Goal: Check status

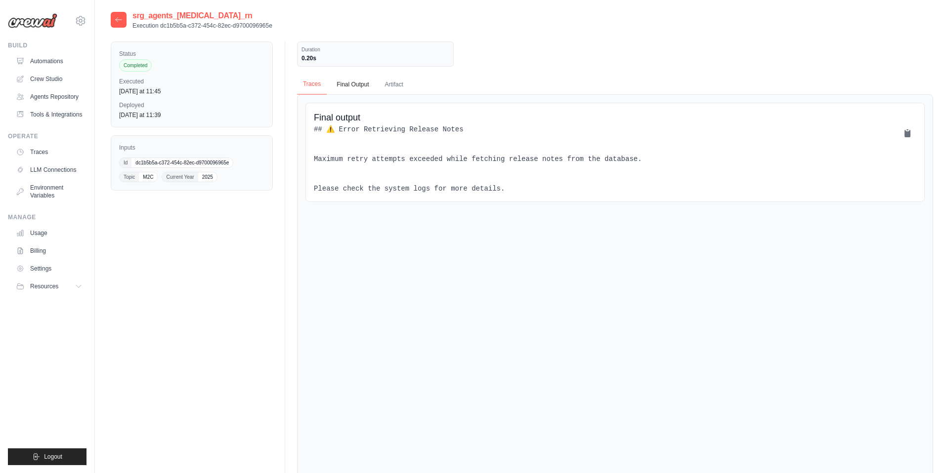
click at [316, 85] on button "Traces" at bounding box center [312, 84] width 30 height 21
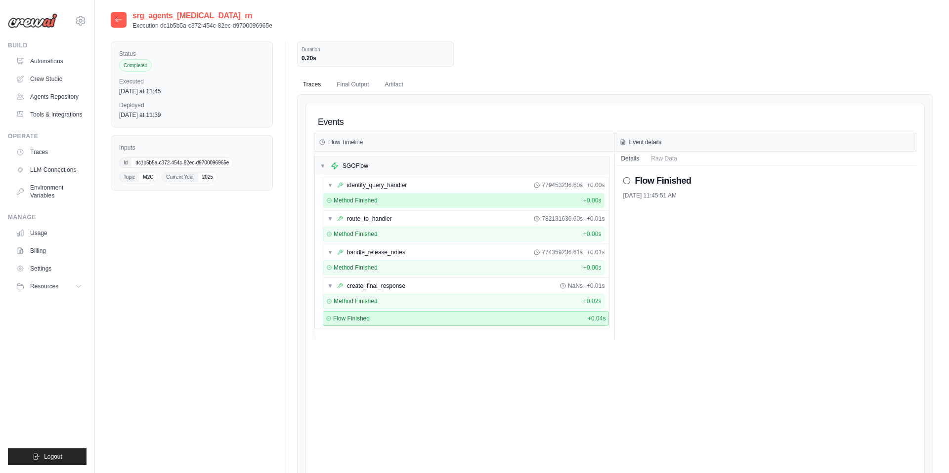
click at [407, 201] on div "Method Finished + 0.00s" at bounding box center [464, 201] width 275 height 8
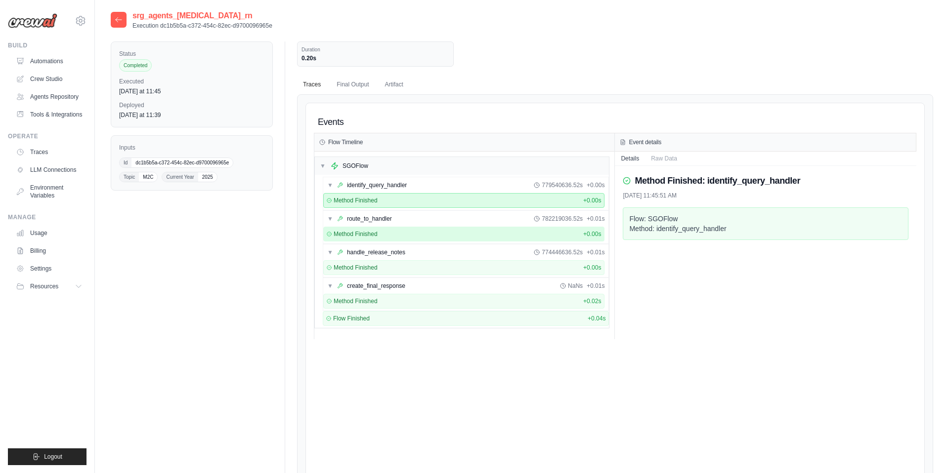
click at [419, 233] on div "Method Finished + 0.00s" at bounding box center [464, 234] width 275 height 8
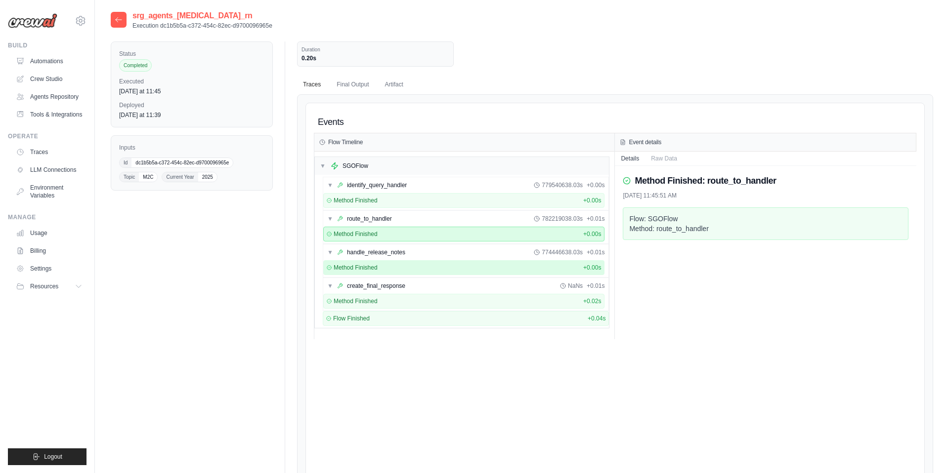
click at [419, 268] on div "Method Finished + 0.00s" at bounding box center [464, 268] width 275 height 8
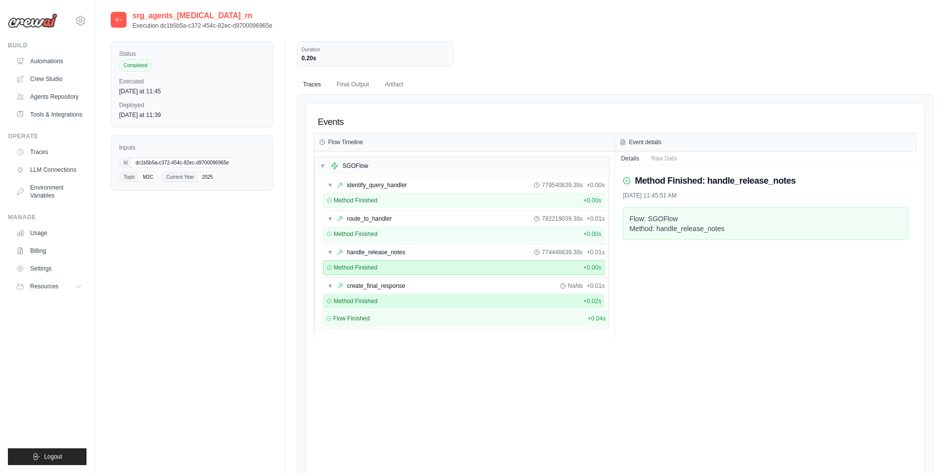
click at [416, 305] on div "Method Finished + 0.02s" at bounding box center [464, 301] width 282 height 15
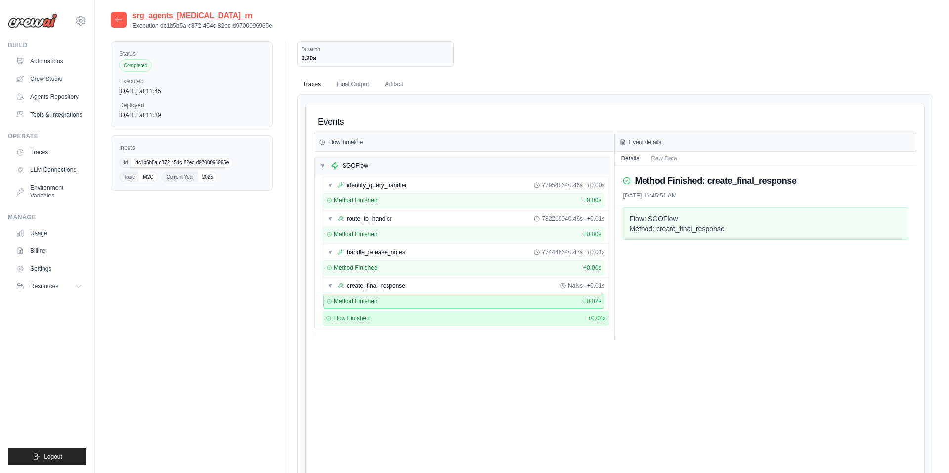
click at [418, 325] on div "Flow Finished + 0.04s" at bounding box center [466, 318] width 287 height 15
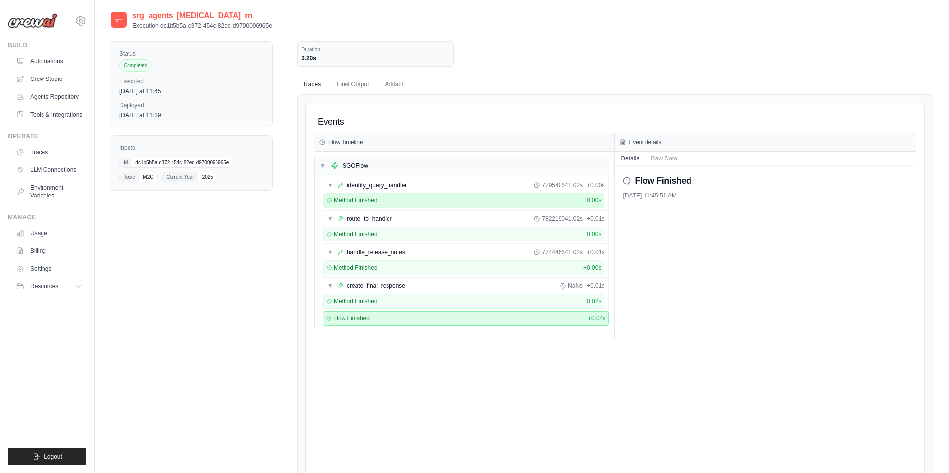
click at [402, 204] on div "Method Finished + 0.00s" at bounding box center [464, 201] width 275 height 8
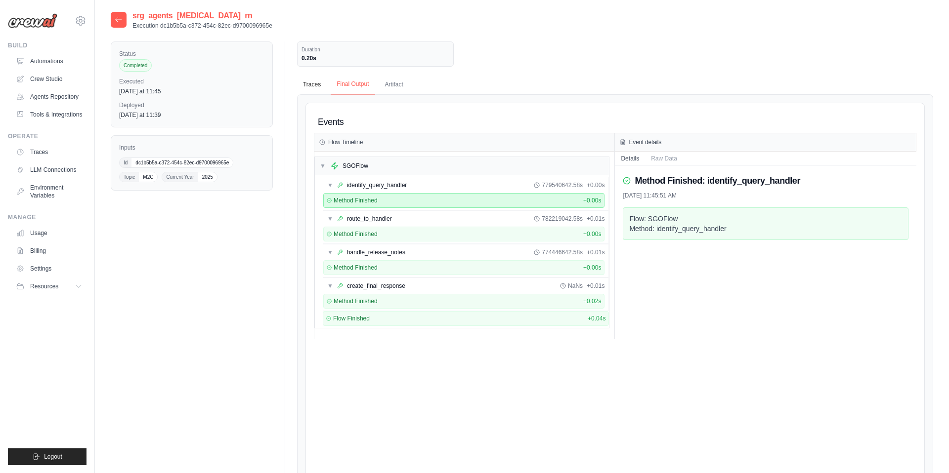
click at [356, 85] on button "Final Output" at bounding box center [353, 84] width 44 height 21
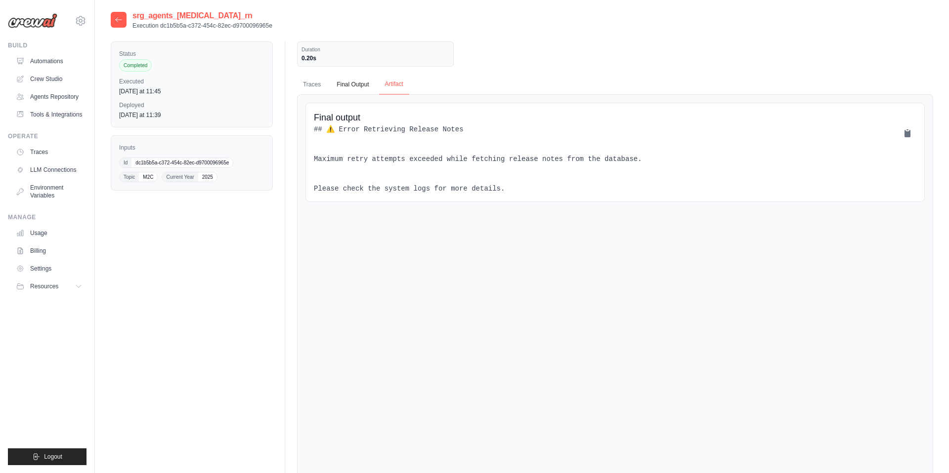
click at [402, 90] on button "Artifact" at bounding box center [394, 84] width 30 height 21
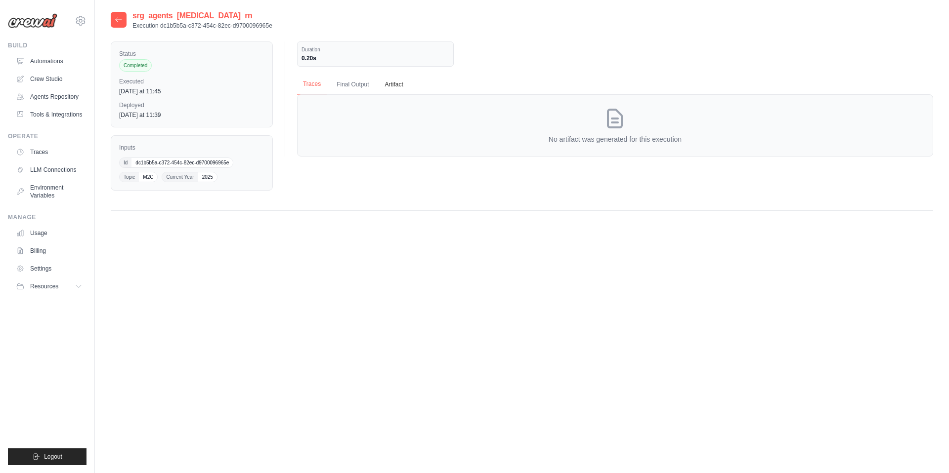
click at [312, 82] on button "Traces" at bounding box center [312, 84] width 30 height 21
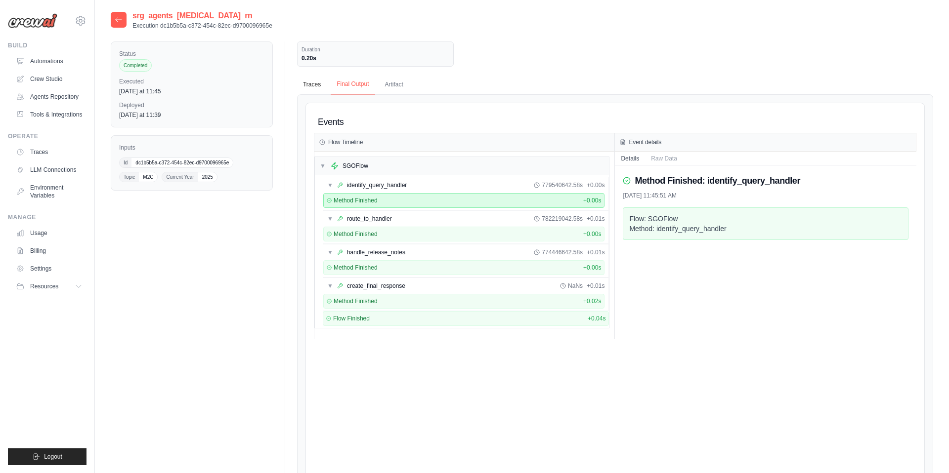
click at [339, 86] on button "Final Output" at bounding box center [353, 84] width 44 height 21
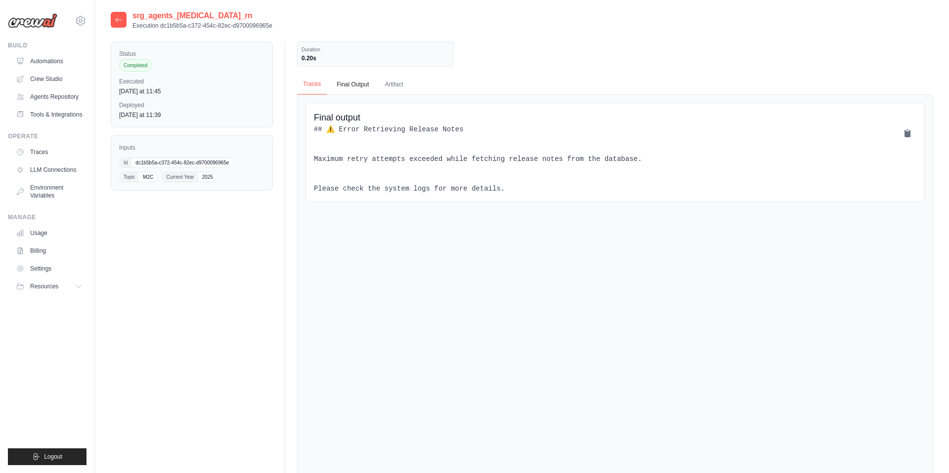
click at [300, 90] on button "Traces" at bounding box center [312, 84] width 30 height 21
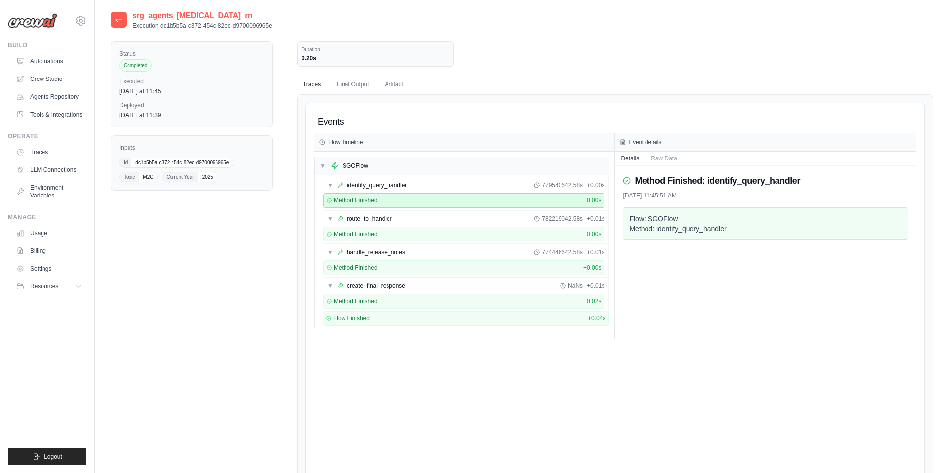
click at [123, 20] on div at bounding box center [119, 20] width 16 height 16
click at [118, 20] on icon at bounding box center [119, 20] width 8 height 8
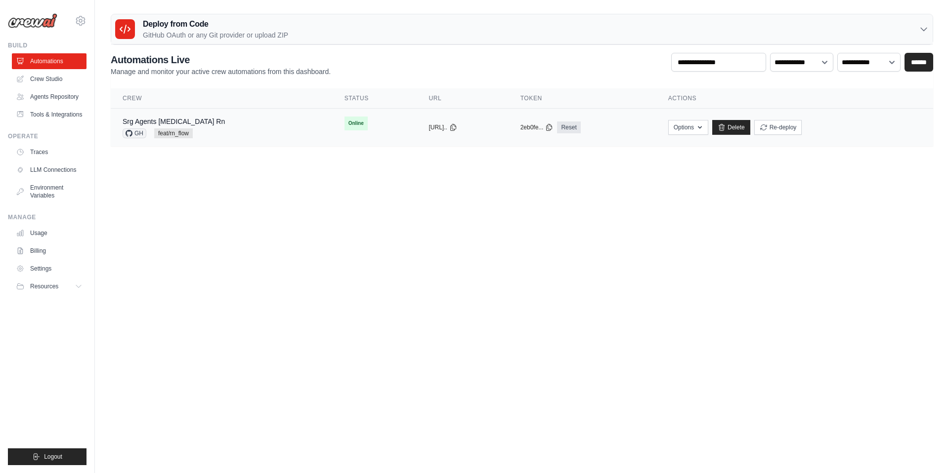
click at [333, 132] on td "Online" at bounding box center [375, 124] width 85 height 30
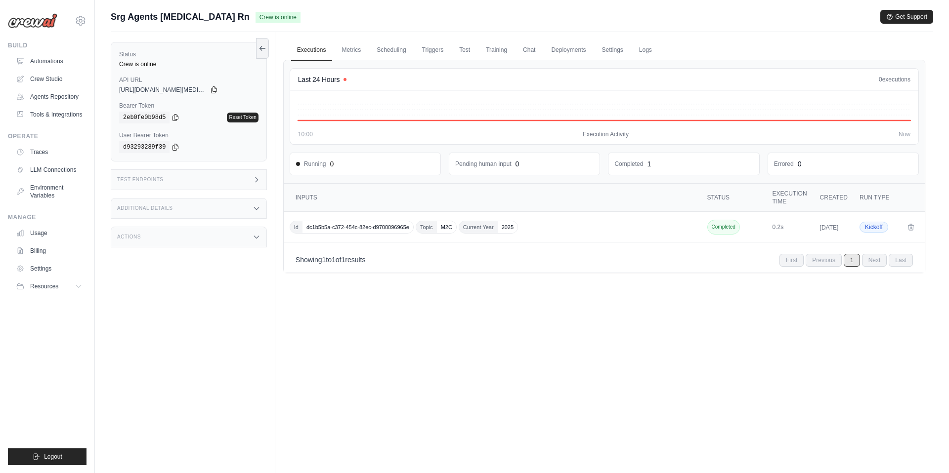
drag, startPoint x: 217, startPoint y: 18, endPoint x: 253, endPoint y: 16, distance: 35.2
click at [253, 16] on div "Srg Agents Muse Rn Crew is online Get Support" at bounding box center [522, 17] width 822 height 14
click at [344, 52] on link "Metrics" at bounding box center [351, 50] width 31 height 21
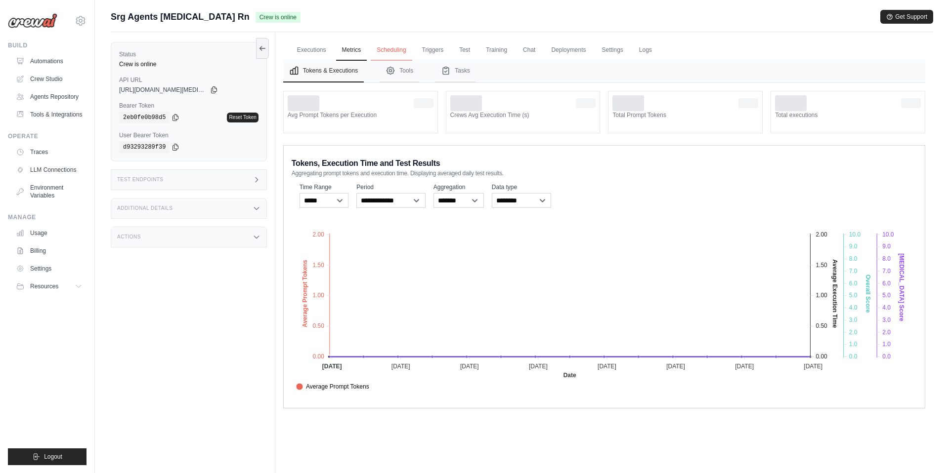
click at [385, 52] on link "Scheduling" at bounding box center [391, 50] width 41 height 21
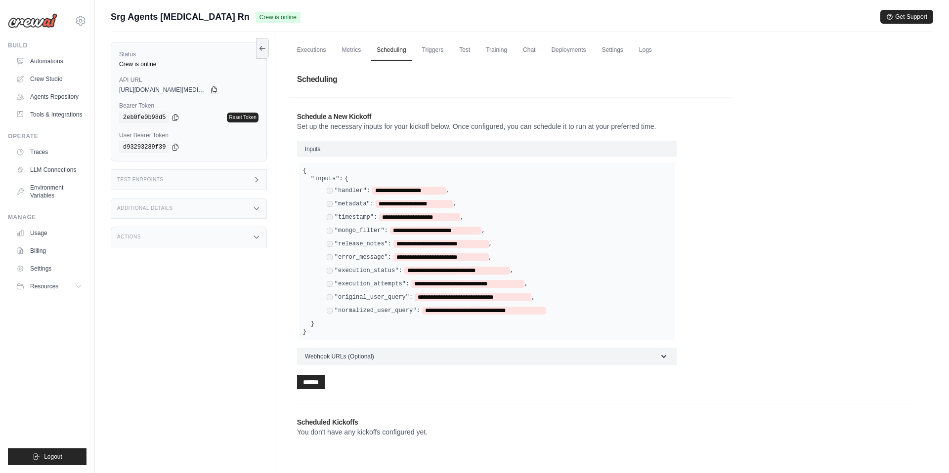
click at [166, 177] on div "Test Endpoints" at bounding box center [189, 180] width 156 height 21
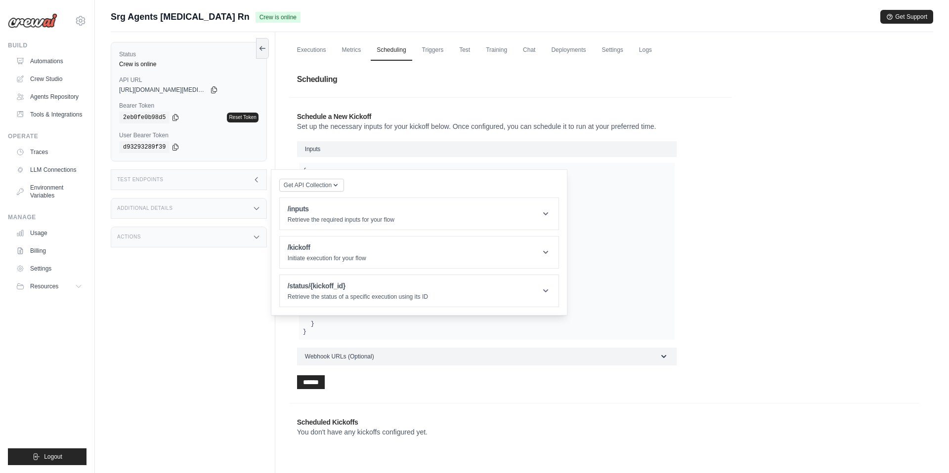
click at [201, 288] on div "Status Crew is online API URL copied https://srg-agents-muse-rn-ddabab8a-cfb4-4…" at bounding box center [193, 268] width 165 height 473
click at [444, 52] on link "Triggers" at bounding box center [433, 50] width 34 height 21
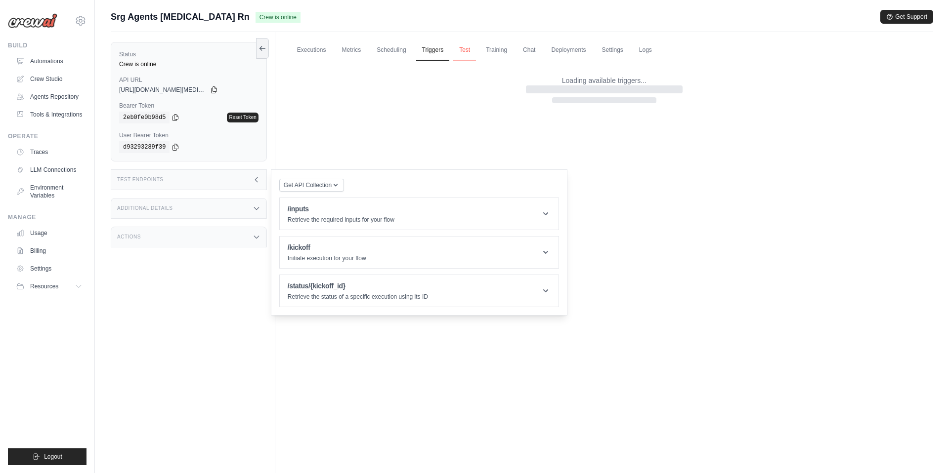
click at [455, 51] on link "Test" at bounding box center [464, 50] width 23 height 21
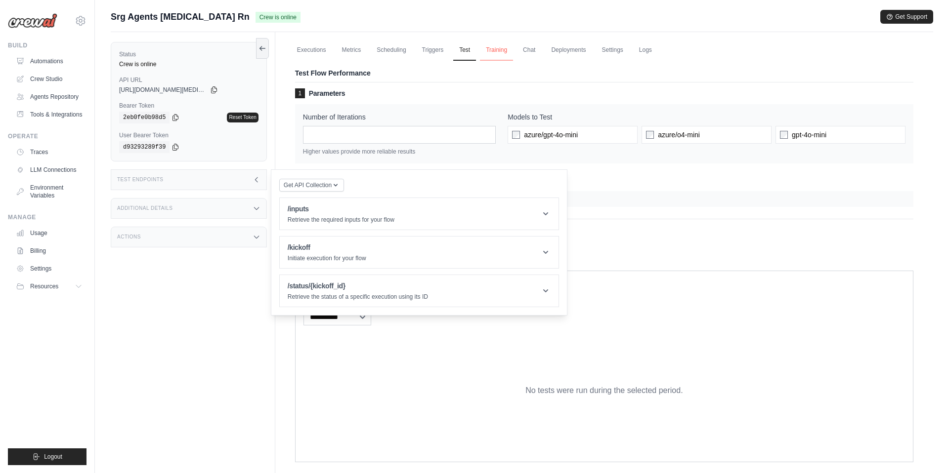
click at [503, 55] on link "Training" at bounding box center [496, 50] width 33 height 21
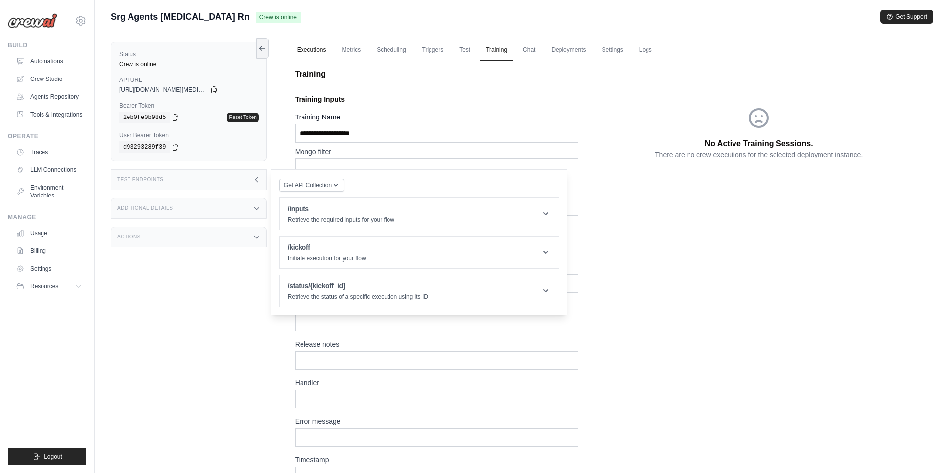
click at [305, 55] on link "Executions" at bounding box center [311, 50] width 41 height 21
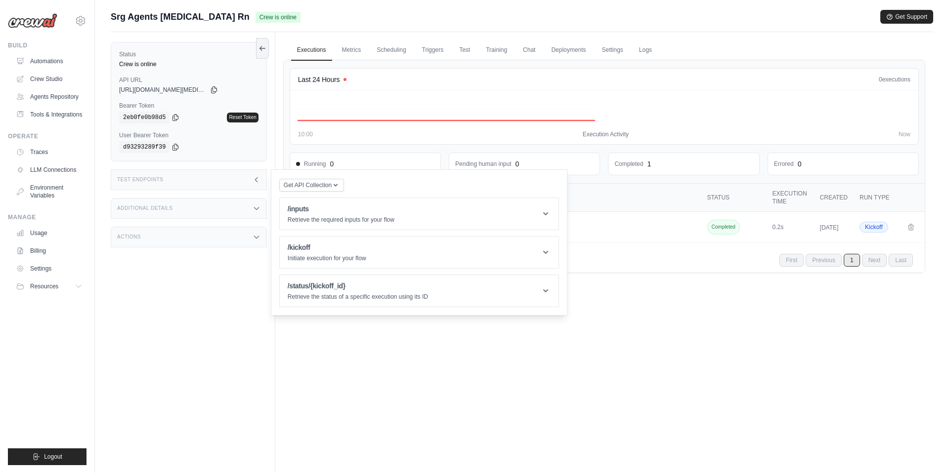
drag, startPoint x: 253, startPoint y: 185, endPoint x: 258, endPoint y: 207, distance: 22.8
click at [253, 185] on div "Test Endpoints" at bounding box center [189, 180] width 156 height 21
